Goal: Information Seeking & Learning: Find specific fact

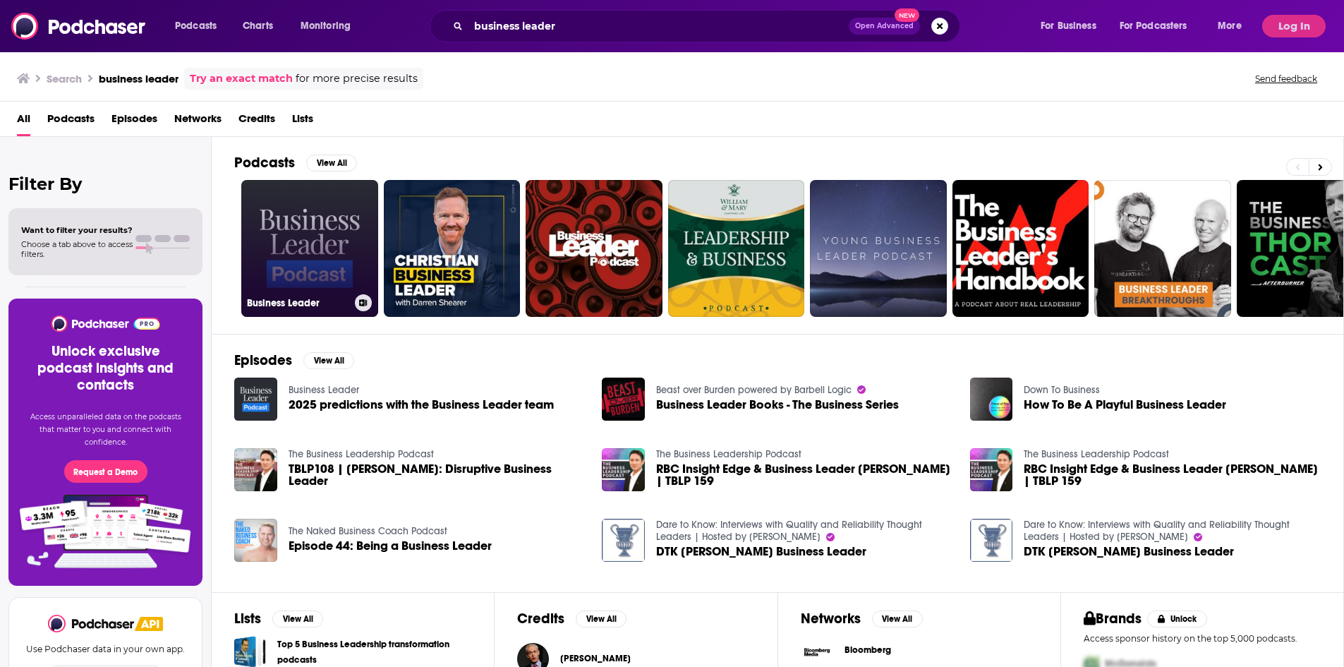
click at [324, 243] on link "Business Leader" at bounding box center [309, 248] width 137 height 137
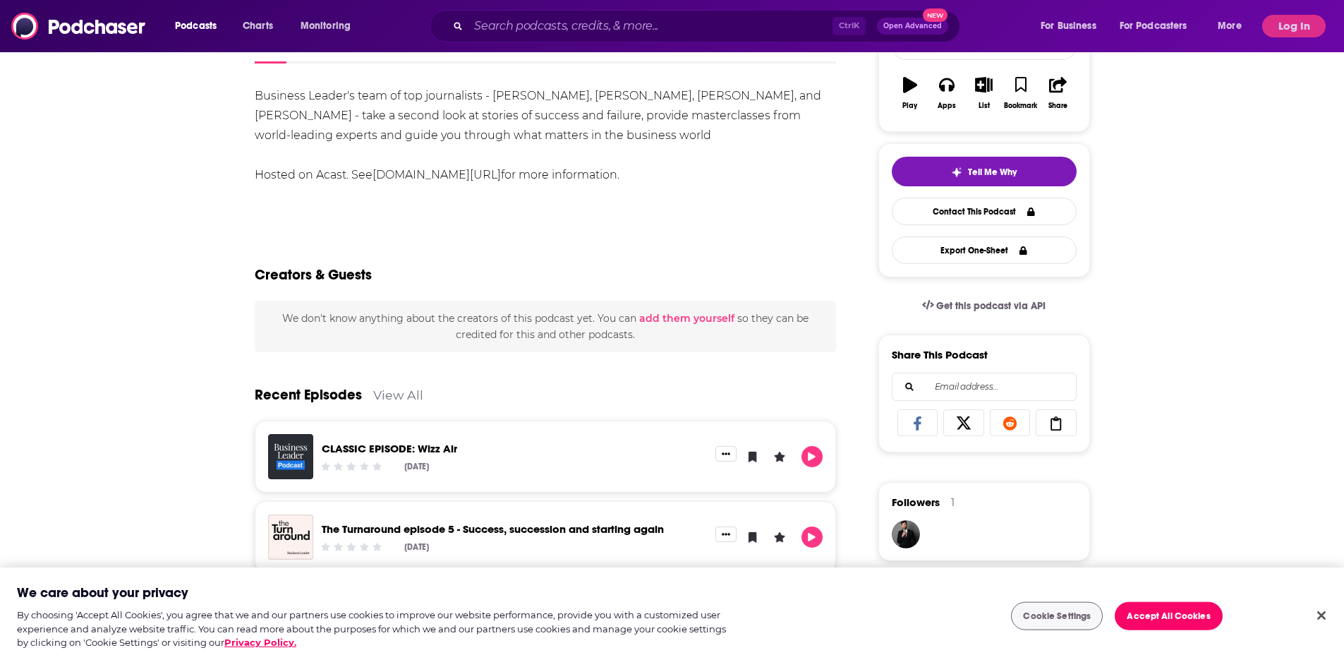
scroll to position [71, 0]
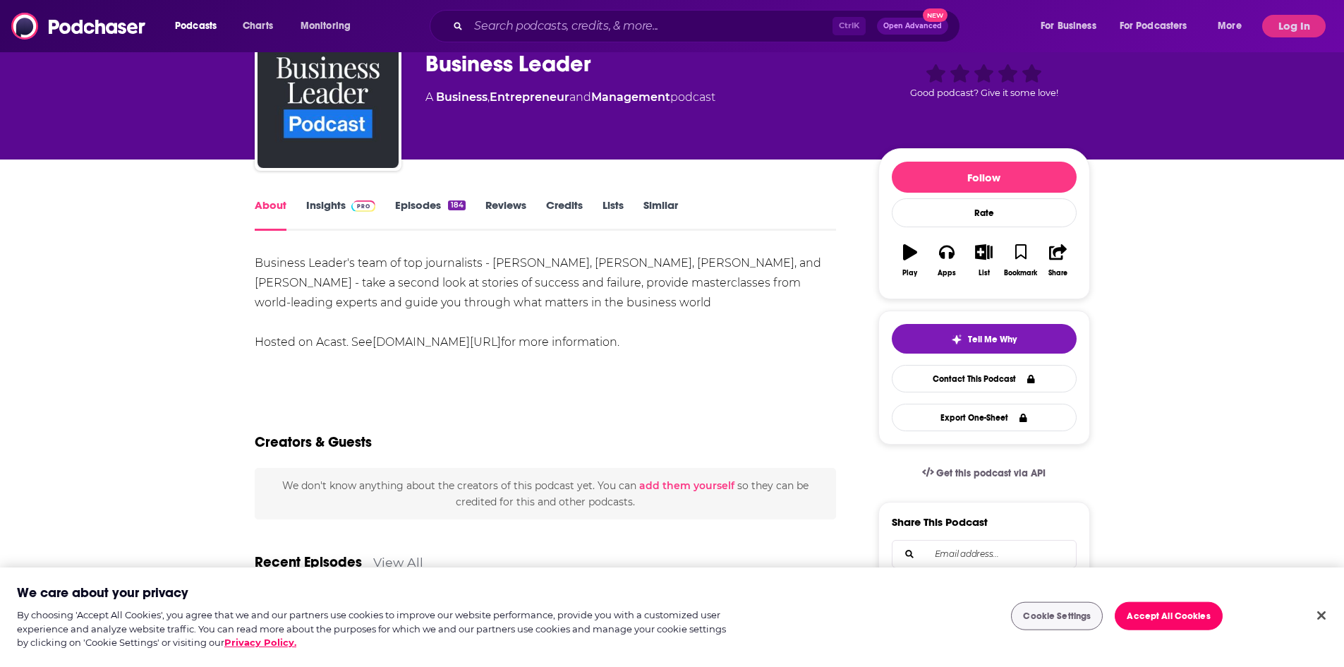
click at [335, 215] on link "Insights" at bounding box center [341, 214] width 70 height 32
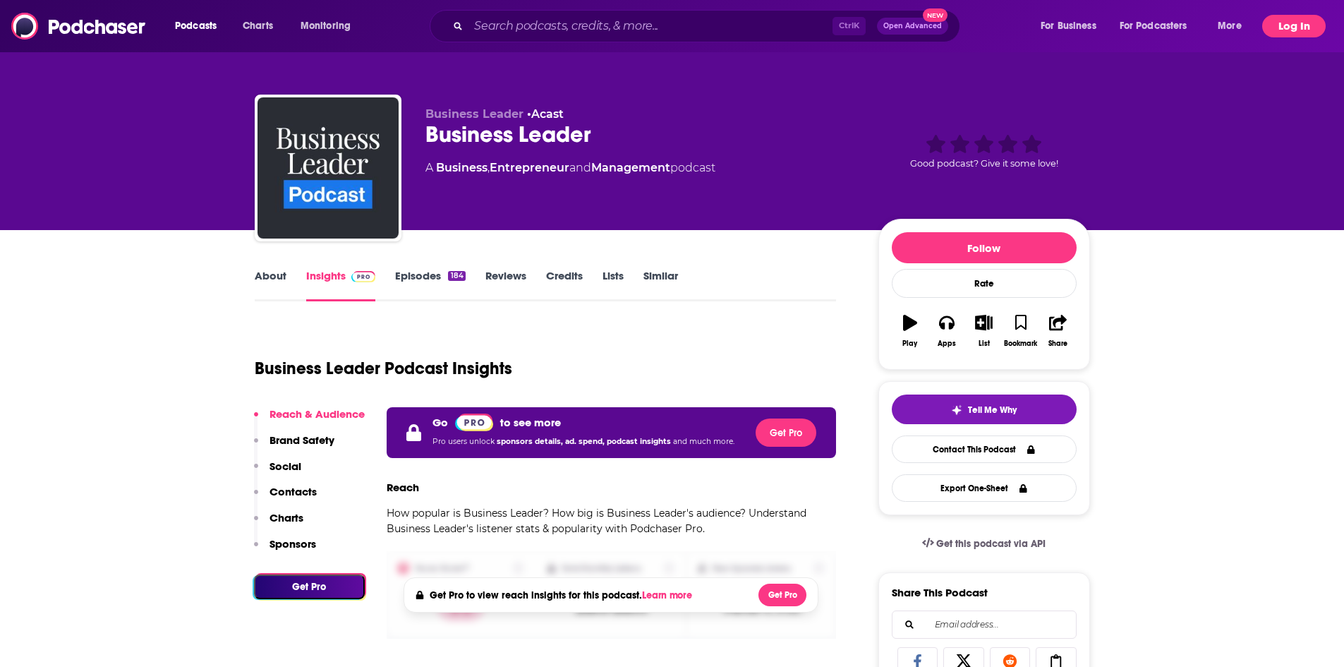
click at [1301, 20] on button "Log In" at bounding box center [1293, 26] width 63 height 23
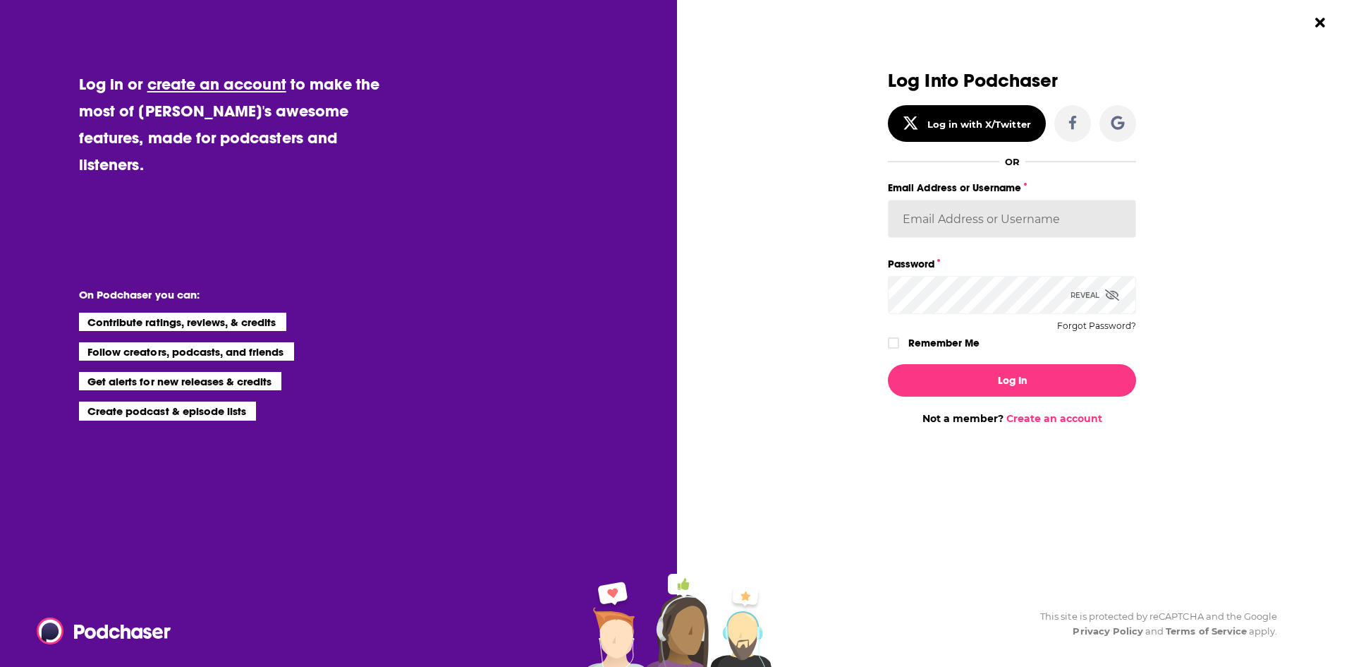
click at [981, 225] on input "Email Address or Username" at bounding box center [1012, 219] width 248 height 38
paste input "headlandconsultancy"
type input "headlandconsultancy"
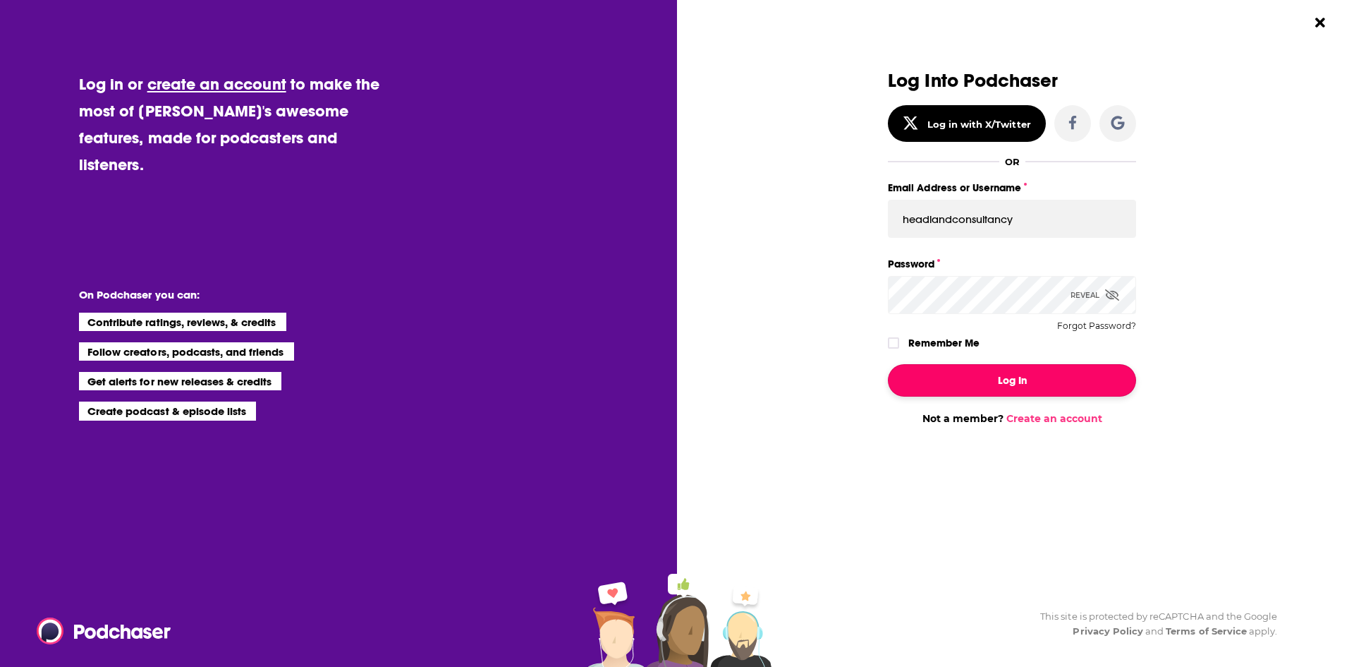
click at [1002, 378] on button "Log In" at bounding box center [1012, 380] width 248 height 32
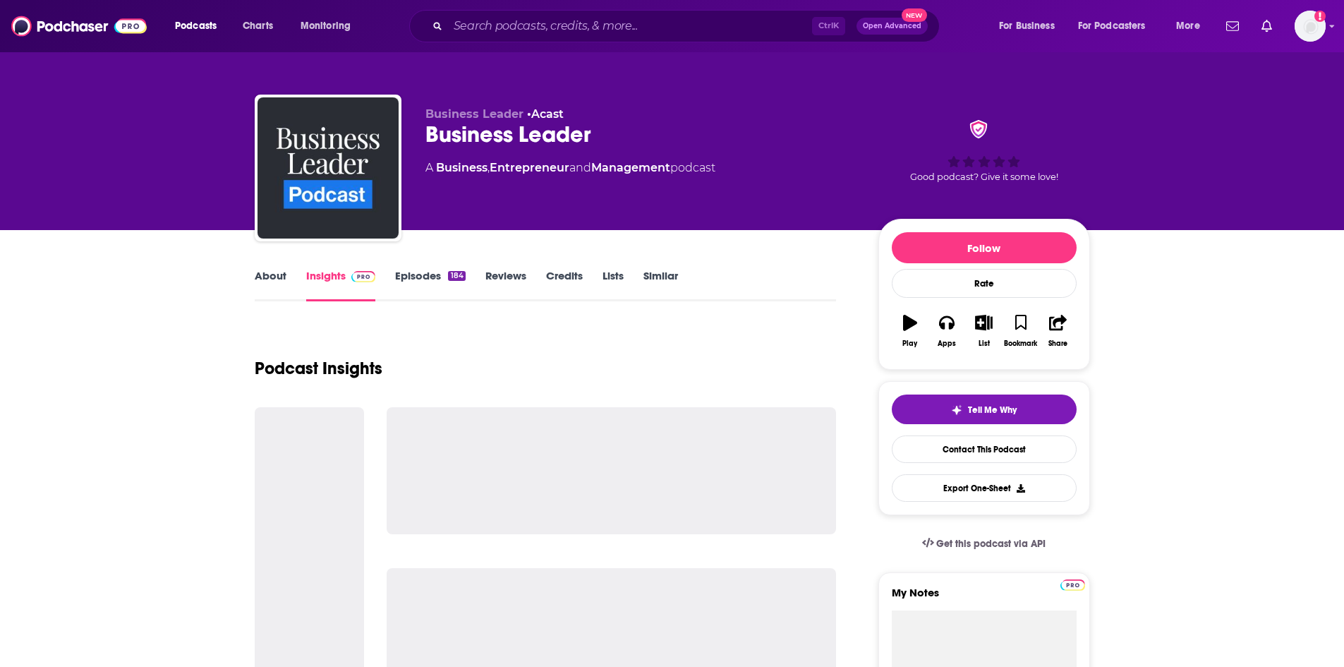
click at [588, 346] on div "Podcast Insights" at bounding box center [546, 360] width 582 height 72
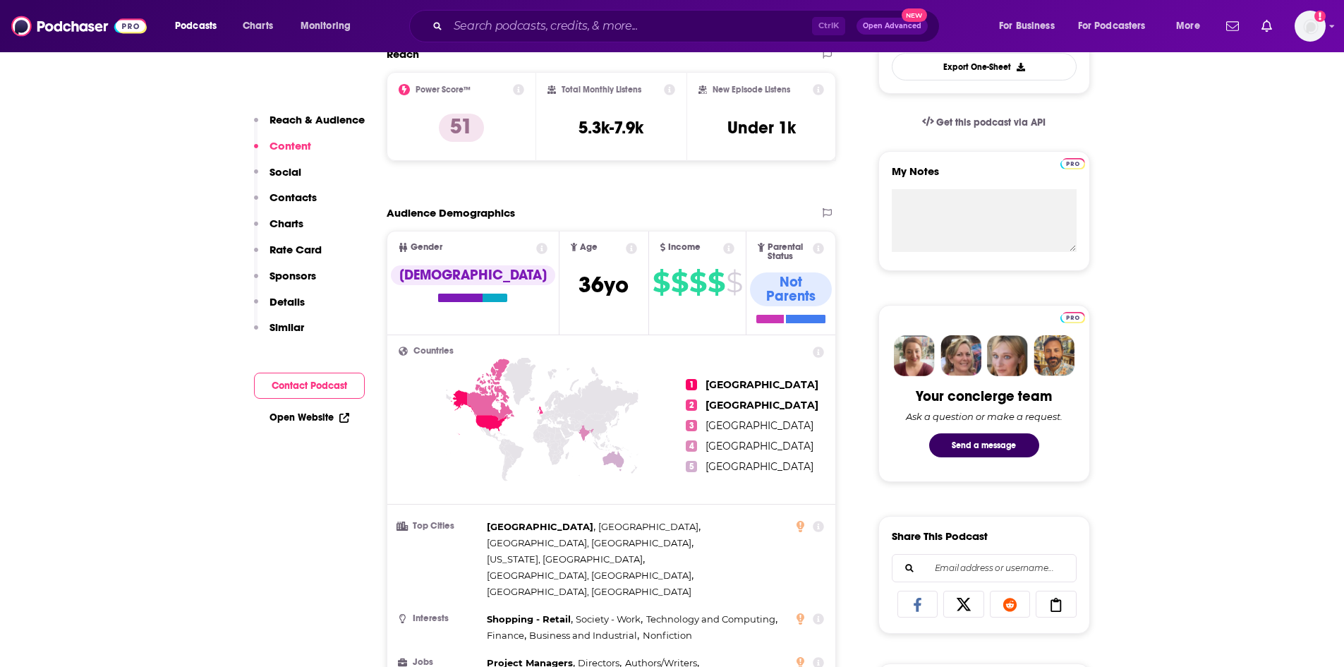
scroll to position [353, 0]
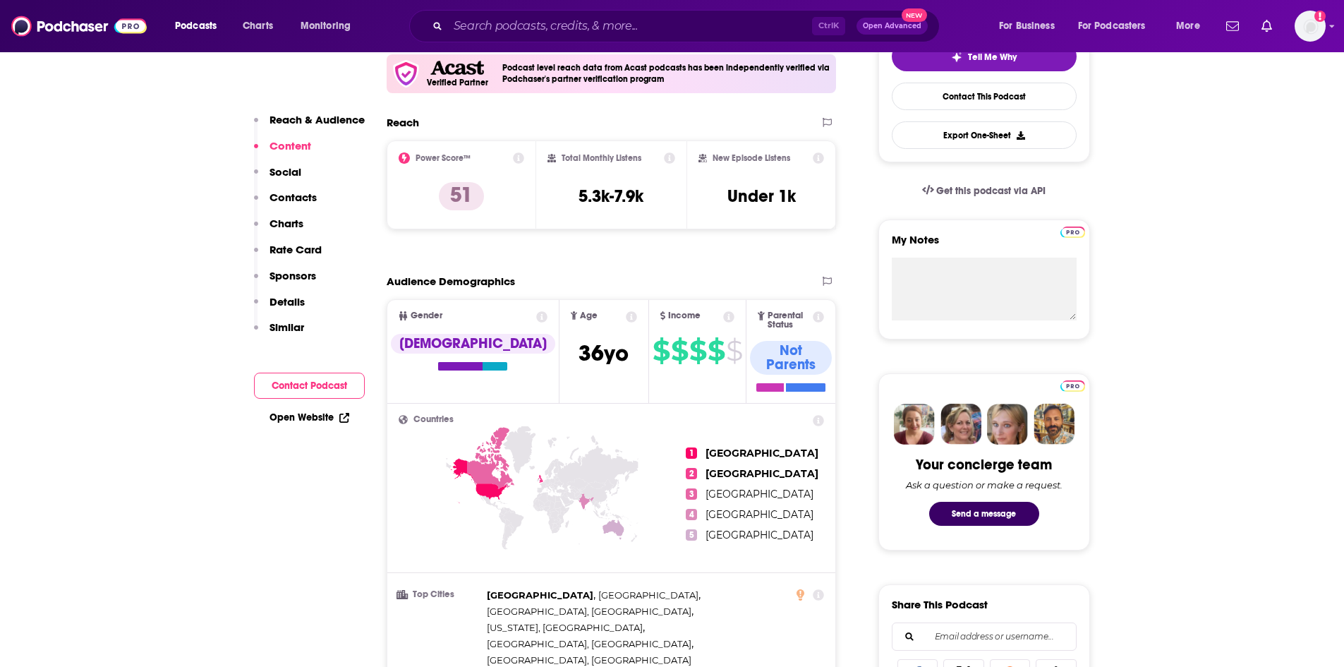
click at [667, 157] on icon at bounding box center [669, 157] width 11 height 11
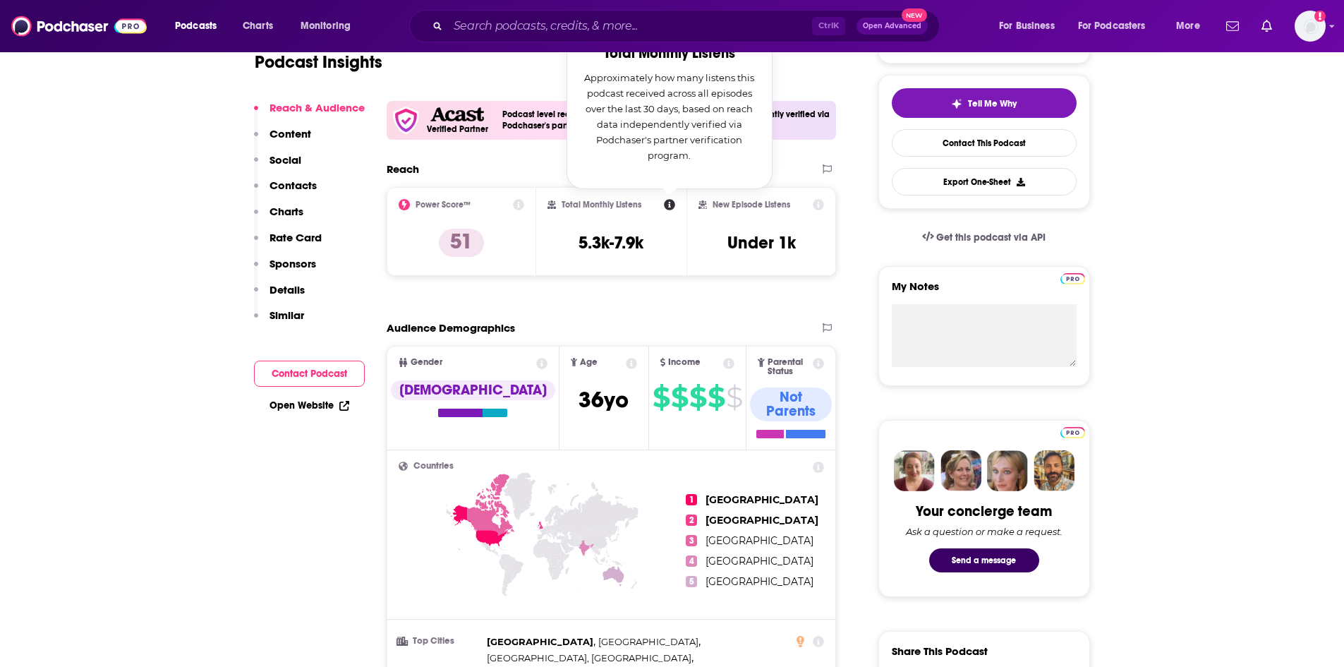
scroll to position [212, 0]
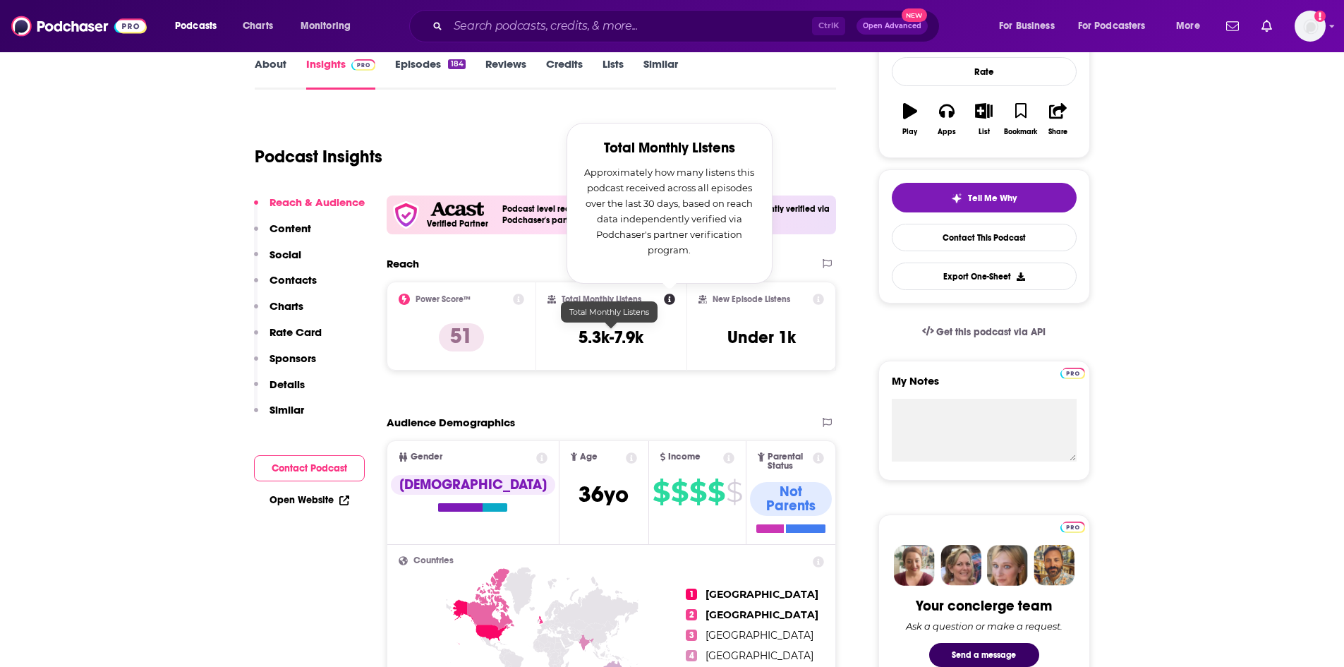
click at [623, 370] on div "Total Monthly Listens Total Monthly Listens Approximately how many listens this…" at bounding box center [611, 325] width 150 height 89
click at [529, 264] on div "Reach" at bounding box center [597, 263] width 421 height 13
click at [667, 298] on icon at bounding box center [669, 298] width 11 height 11
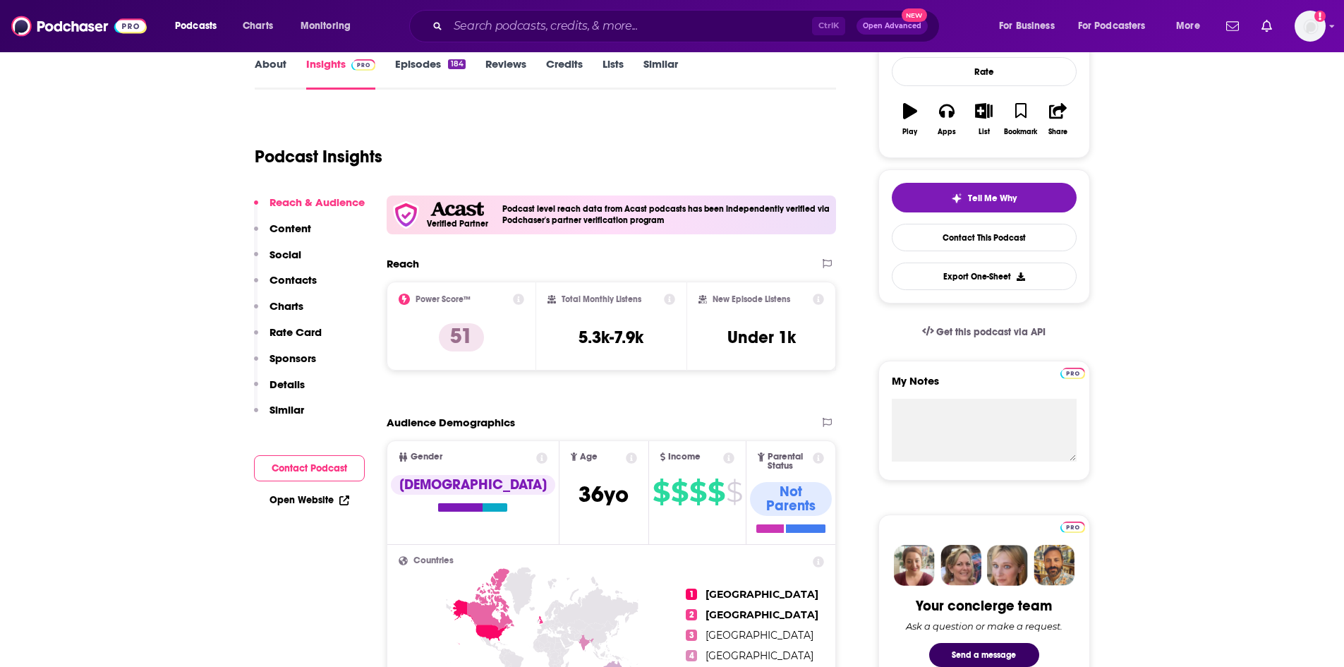
click at [664, 351] on div "Total Monthly Listens 5.3k-7.9k" at bounding box center [611, 325] width 128 height 65
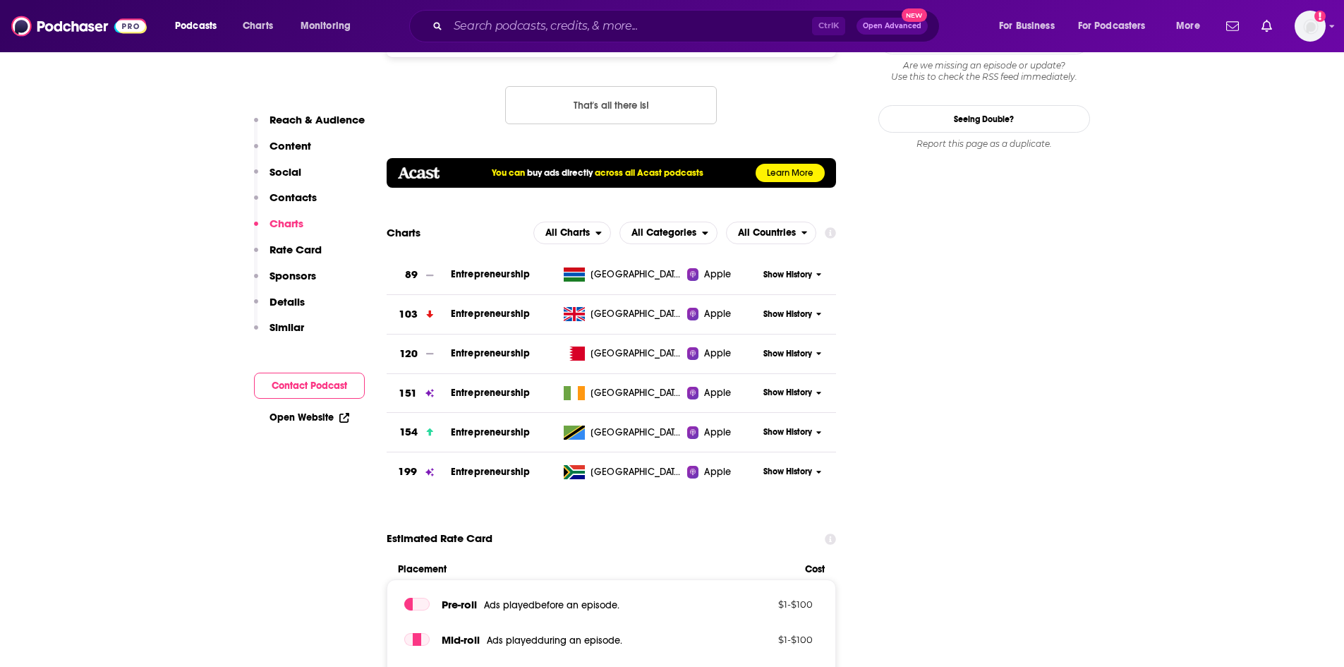
scroll to position [1481, 0]
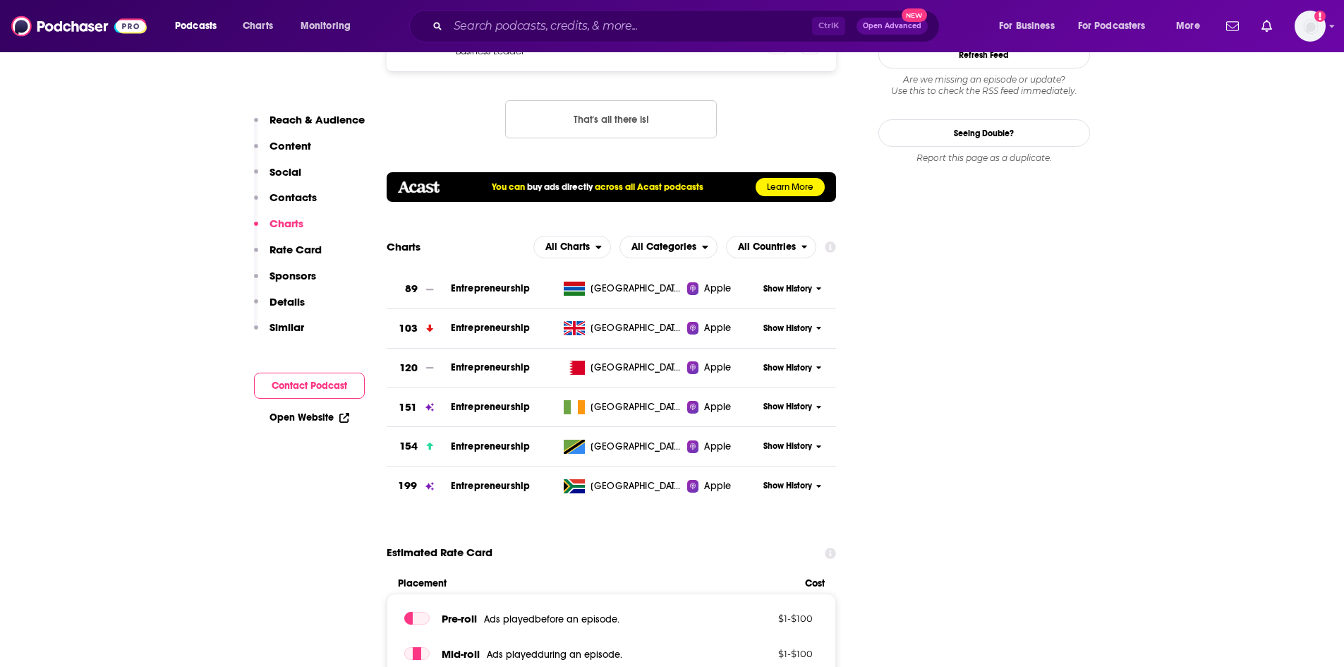
click at [306, 271] on p "Sponsors" at bounding box center [292, 275] width 47 height 13
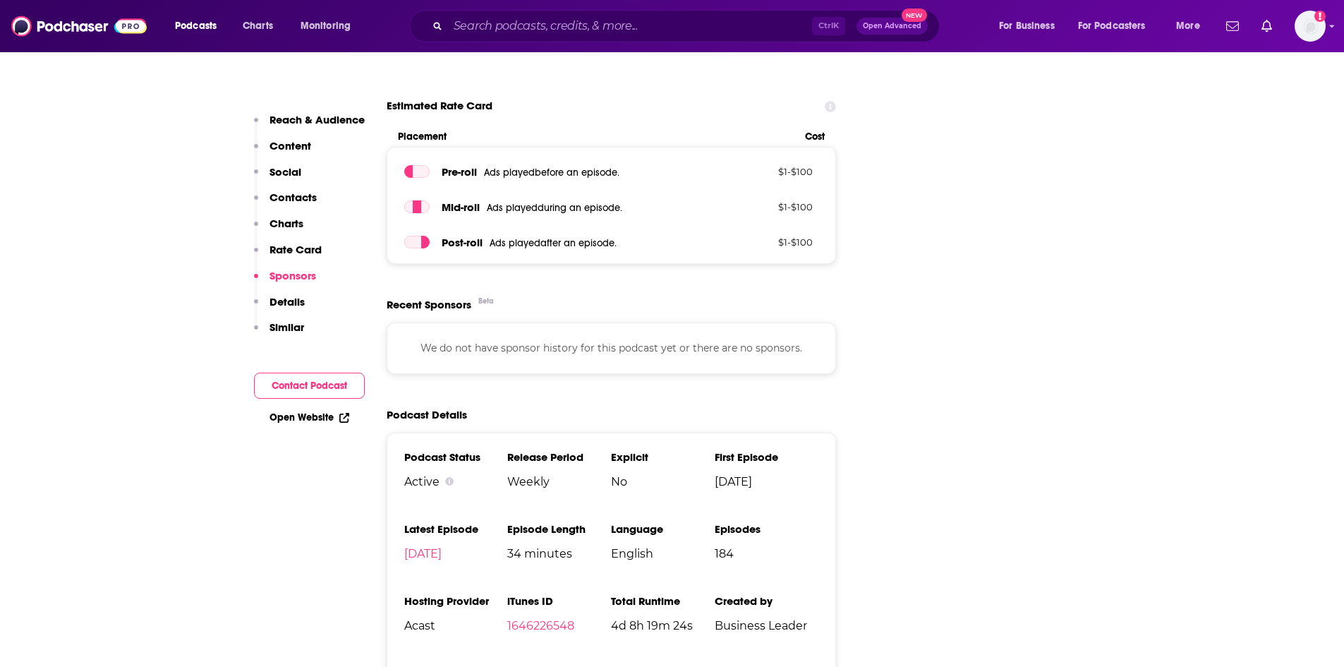
scroll to position [1948, 0]
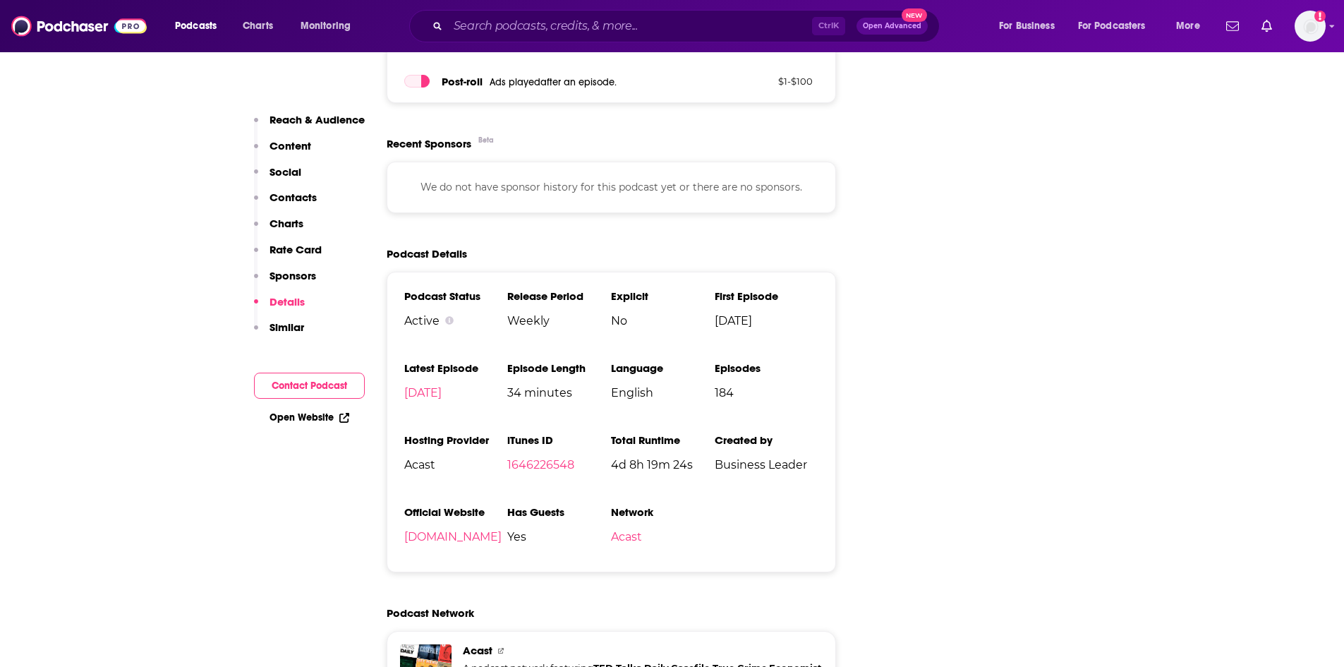
click at [299, 183] on button "Social" at bounding box center [277, 178] width 47 height 26
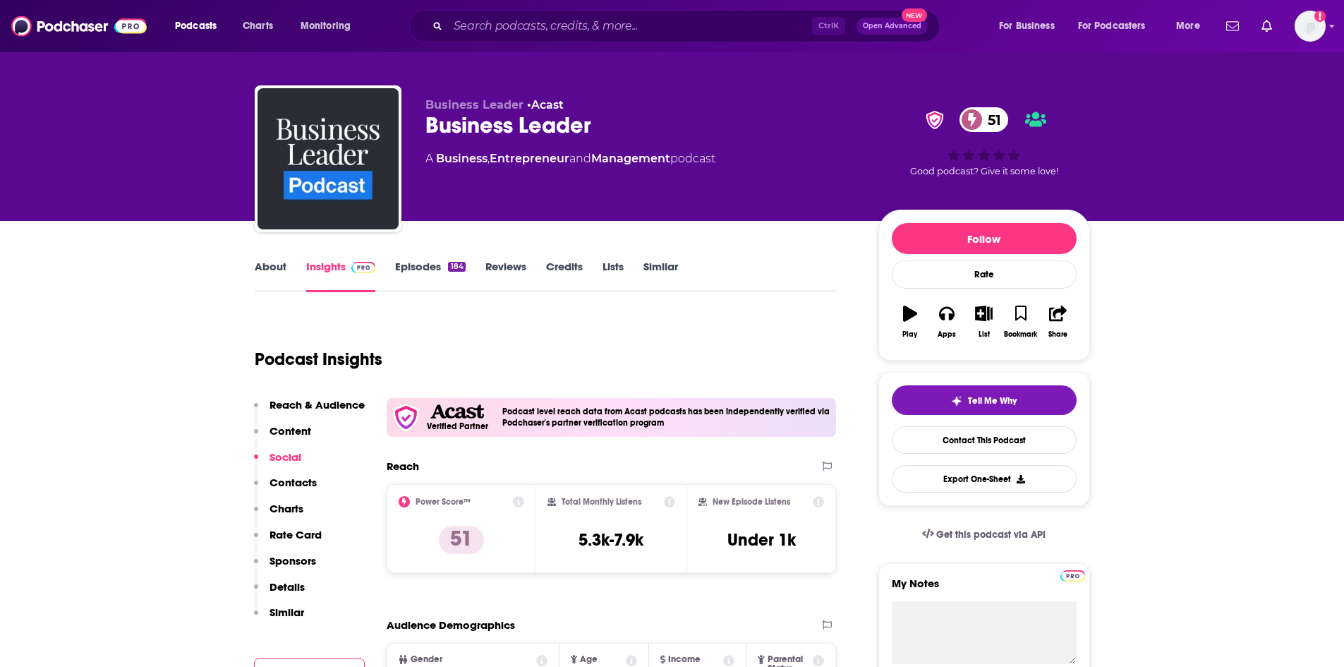
scroll to position [0, 0]
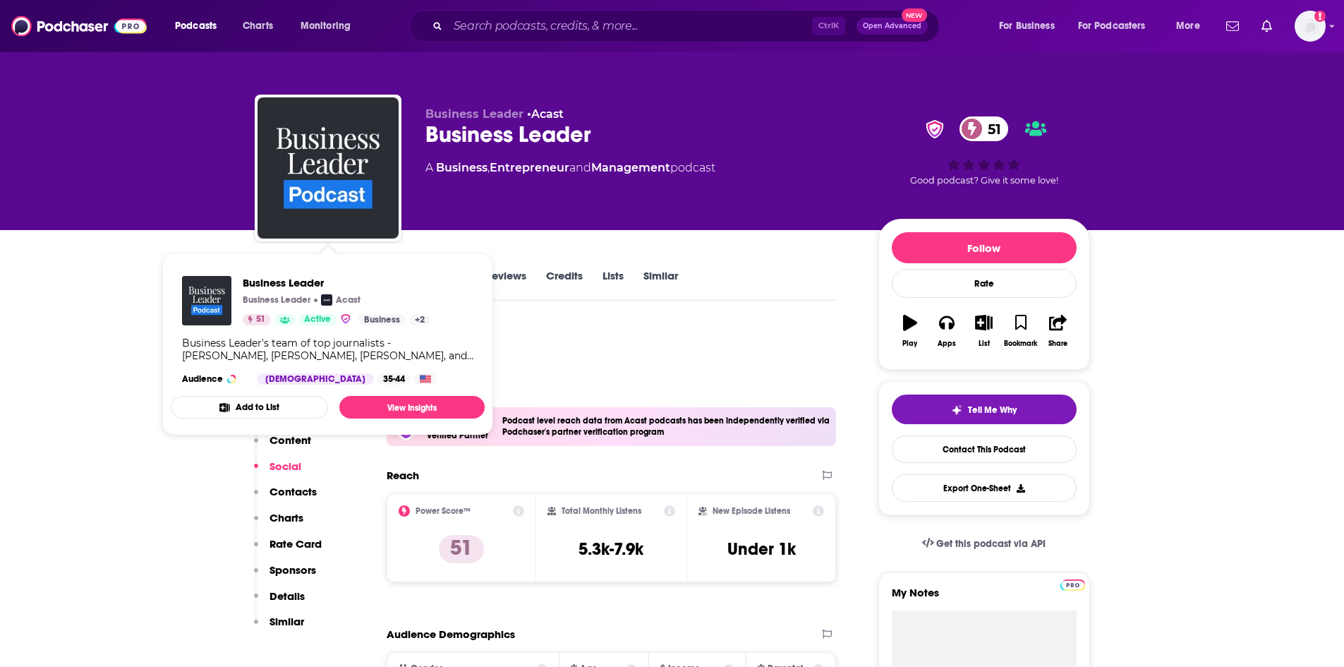
click at [592, 365] on div "Podcast Insights" at bounding box center [540, 360] width 571 height 72
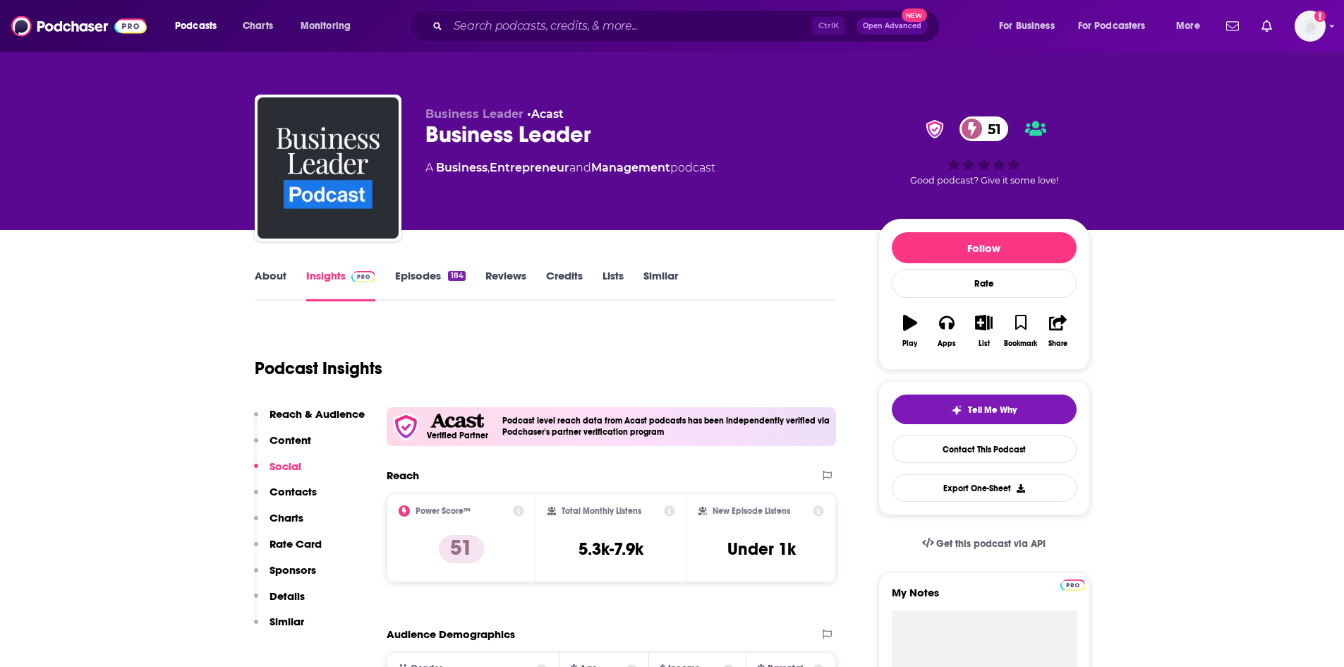
click at [296, 499] on button "Contacts" at bounding box center [285, 498] width 63 height 26
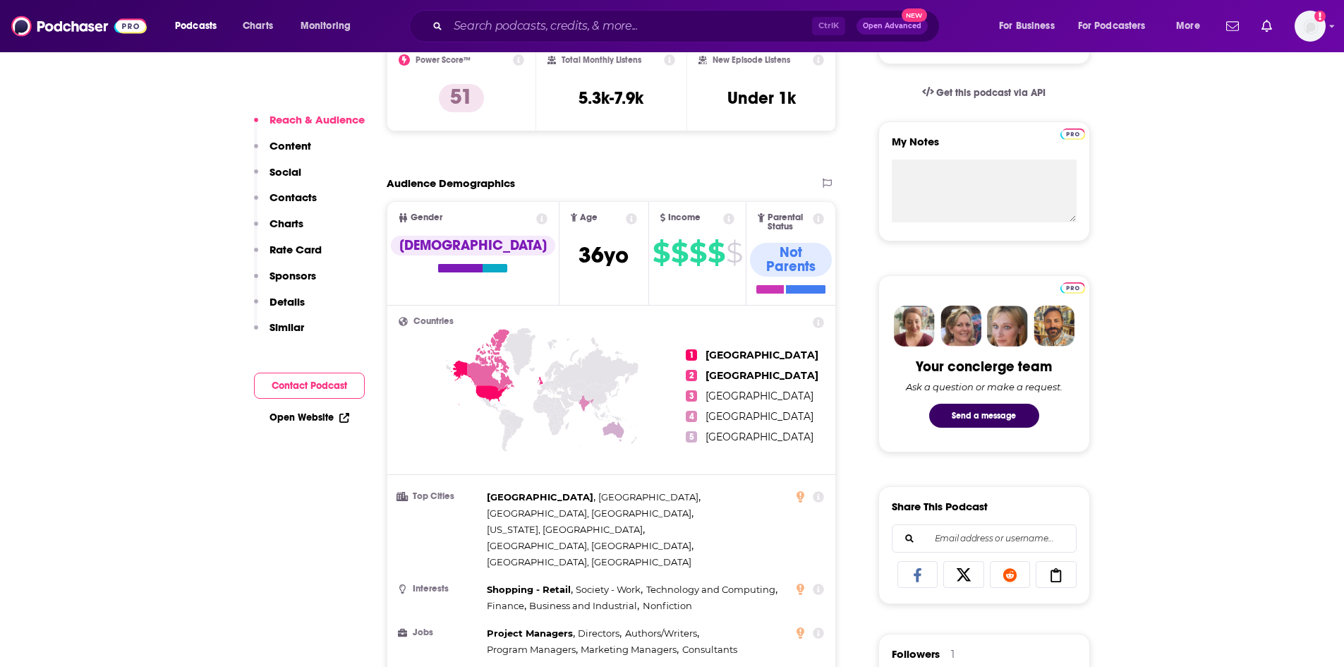
scroll to position [192, 0]
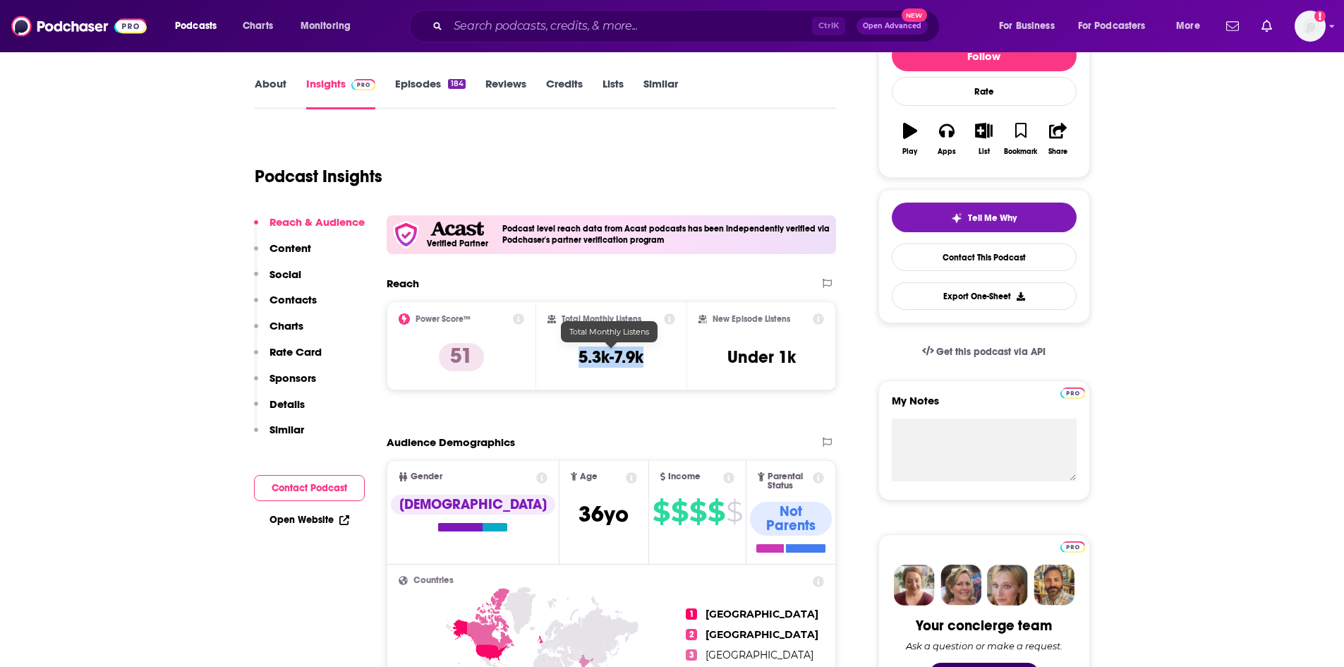
drag, startPoint x: 573, startPoint y: 354, endPoint x: 648, endPoint y: 354, distance: 74.8
click at [648, 354] on div "Total Monthly Listens 5.3k-7.9k" at bounding box center [611, 345] width 128 height 65
copy h3 "5.3k-7.9k"
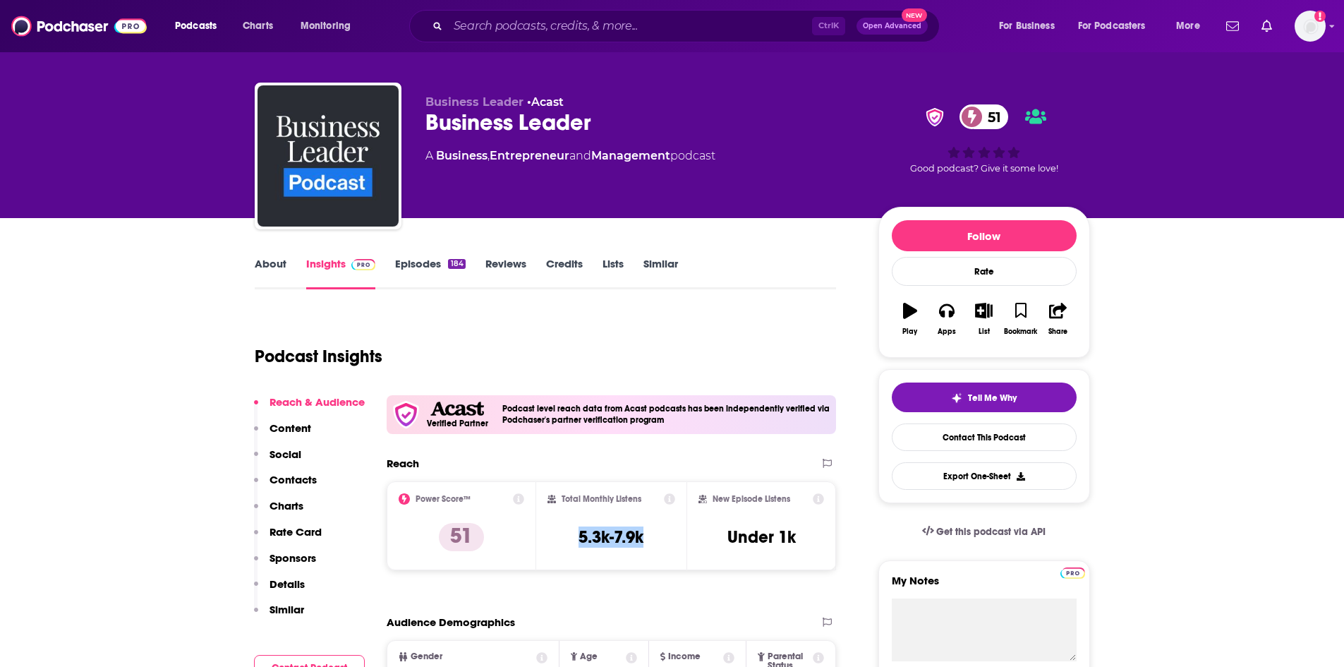
scroll to position [0, 0]
